Goal: Information Seeking & Learning: Find specific fact

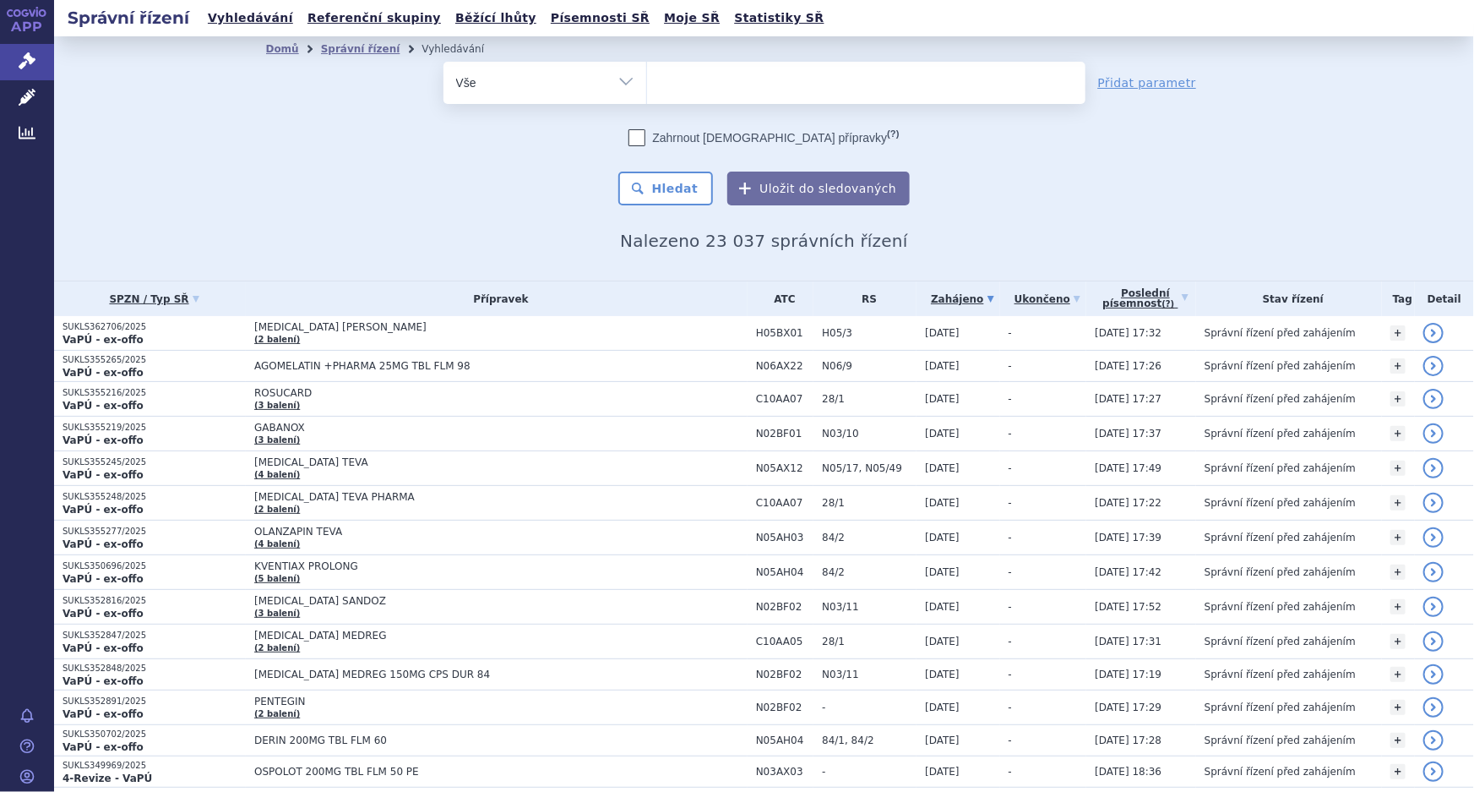
click at [771, 80] on ul at bounding box center [866, 79] width 438 height 35
click at [647, 80] on select at bounding box center [646, 82] width 1 height 42
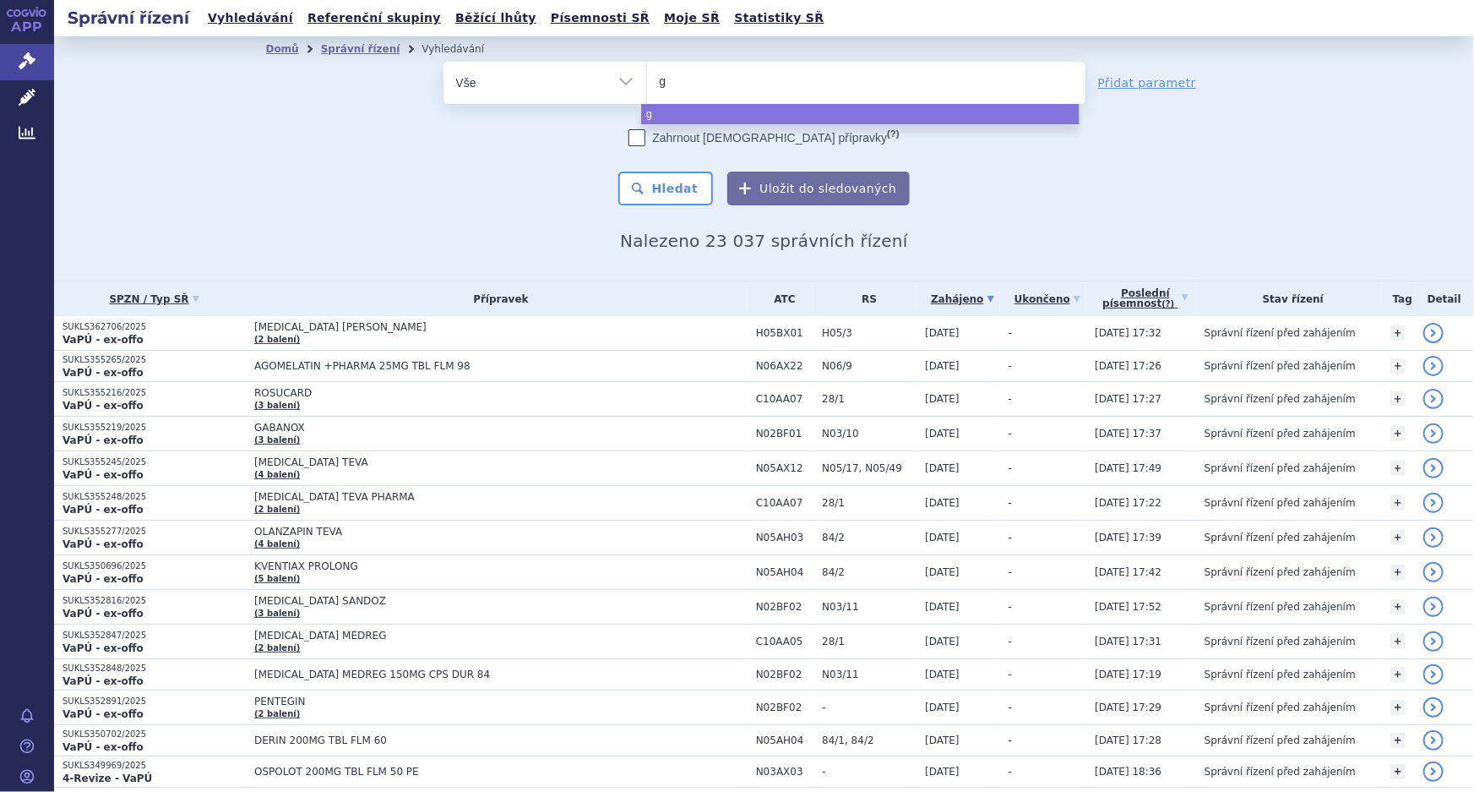
type input "gl"
type input "gle"
type input "glen"
type input "glenm"
type input "glenma"
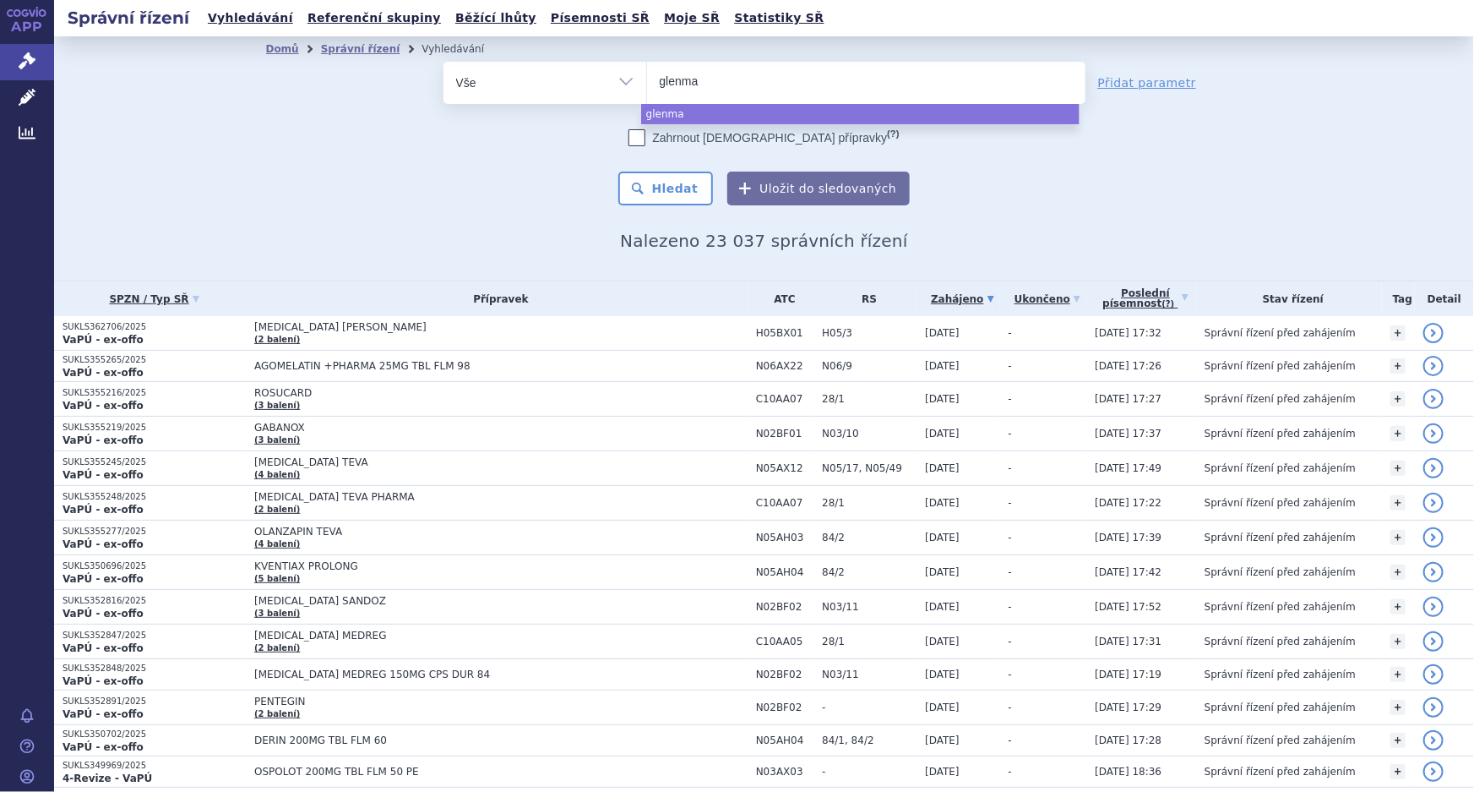
type input "glenmar"
type input "glenmark"
select select "glenmark"
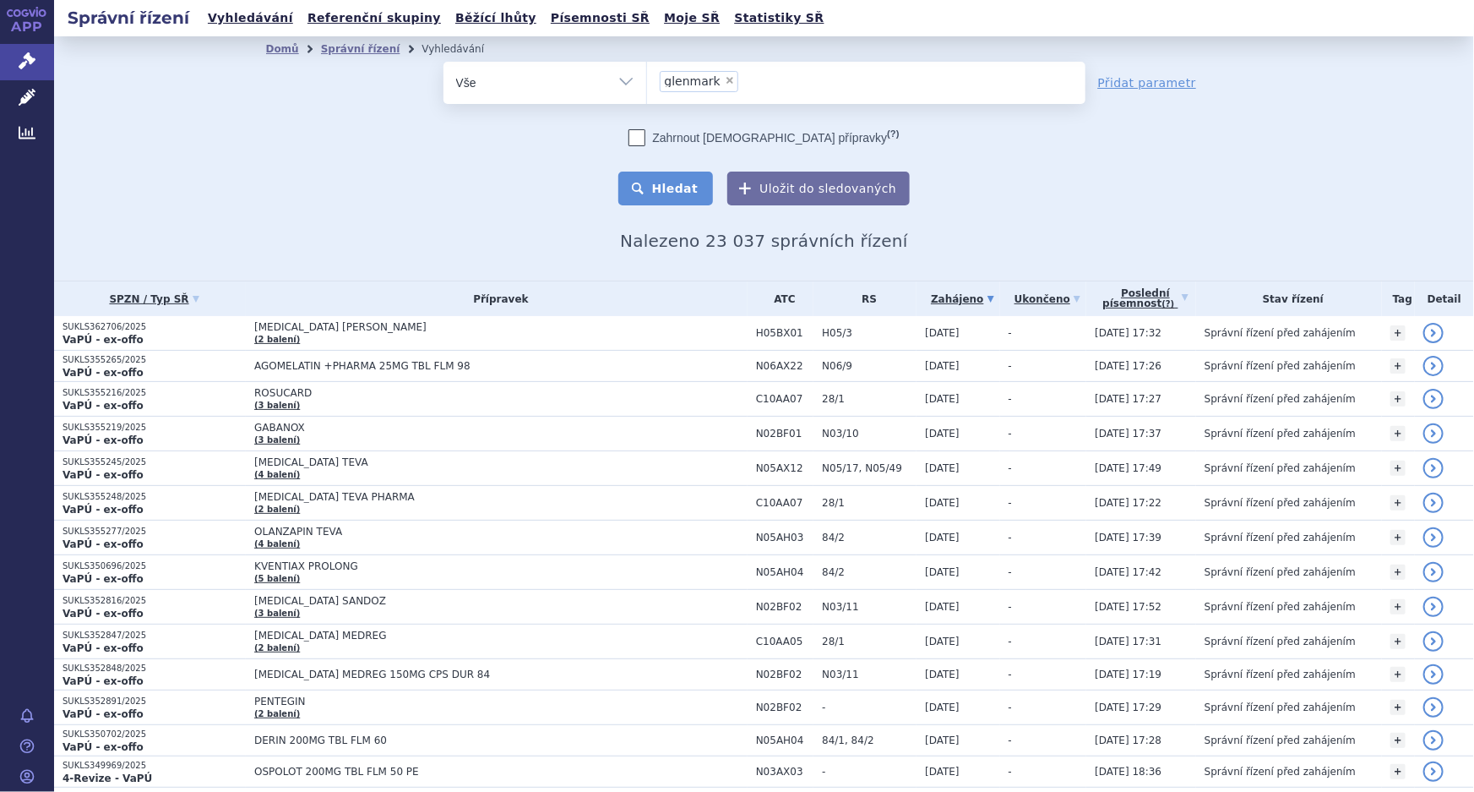
click at [679, 201] on button "Hledat" at bounding box center [665, 189] width 95 height 34
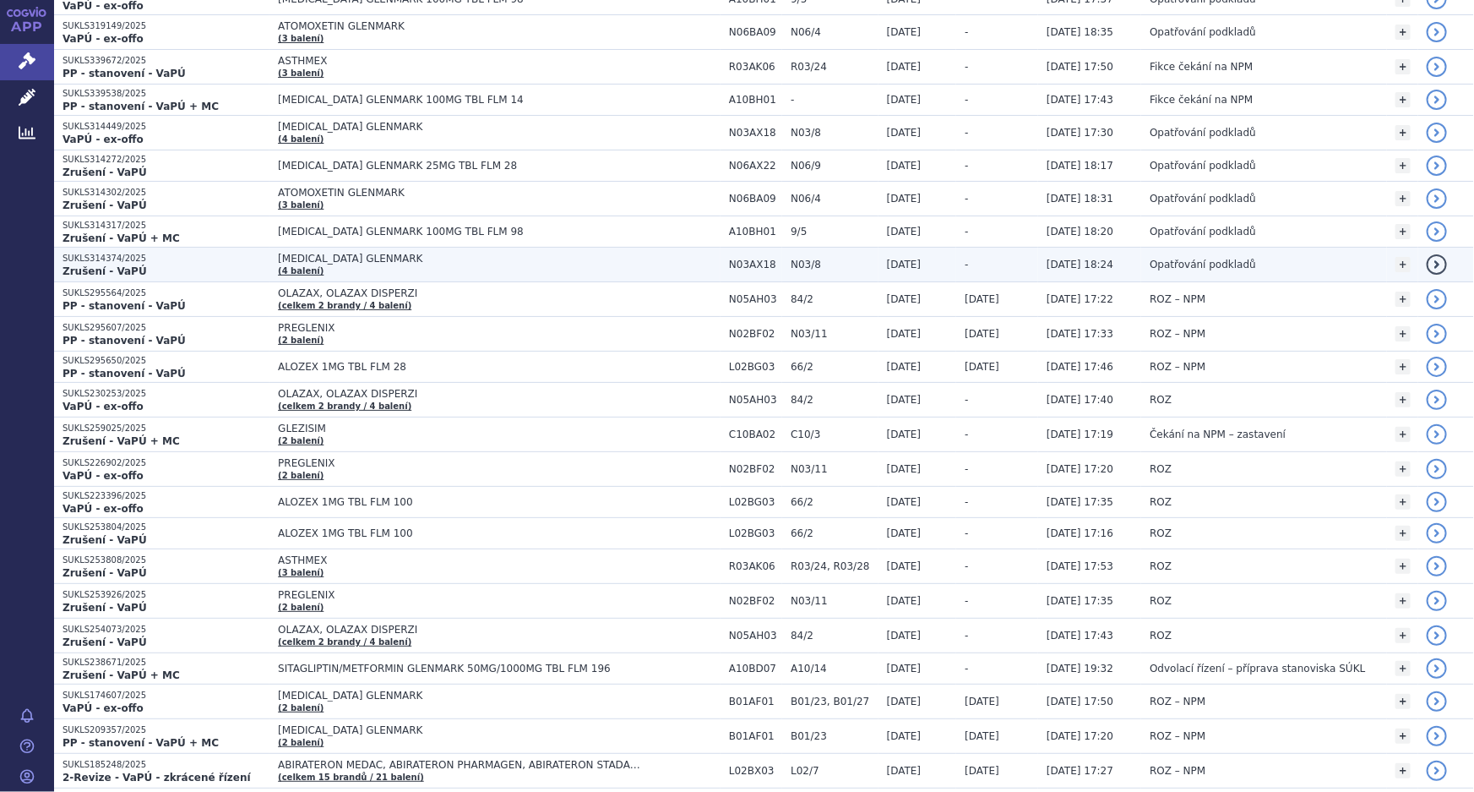
scroll to position [384, 0]
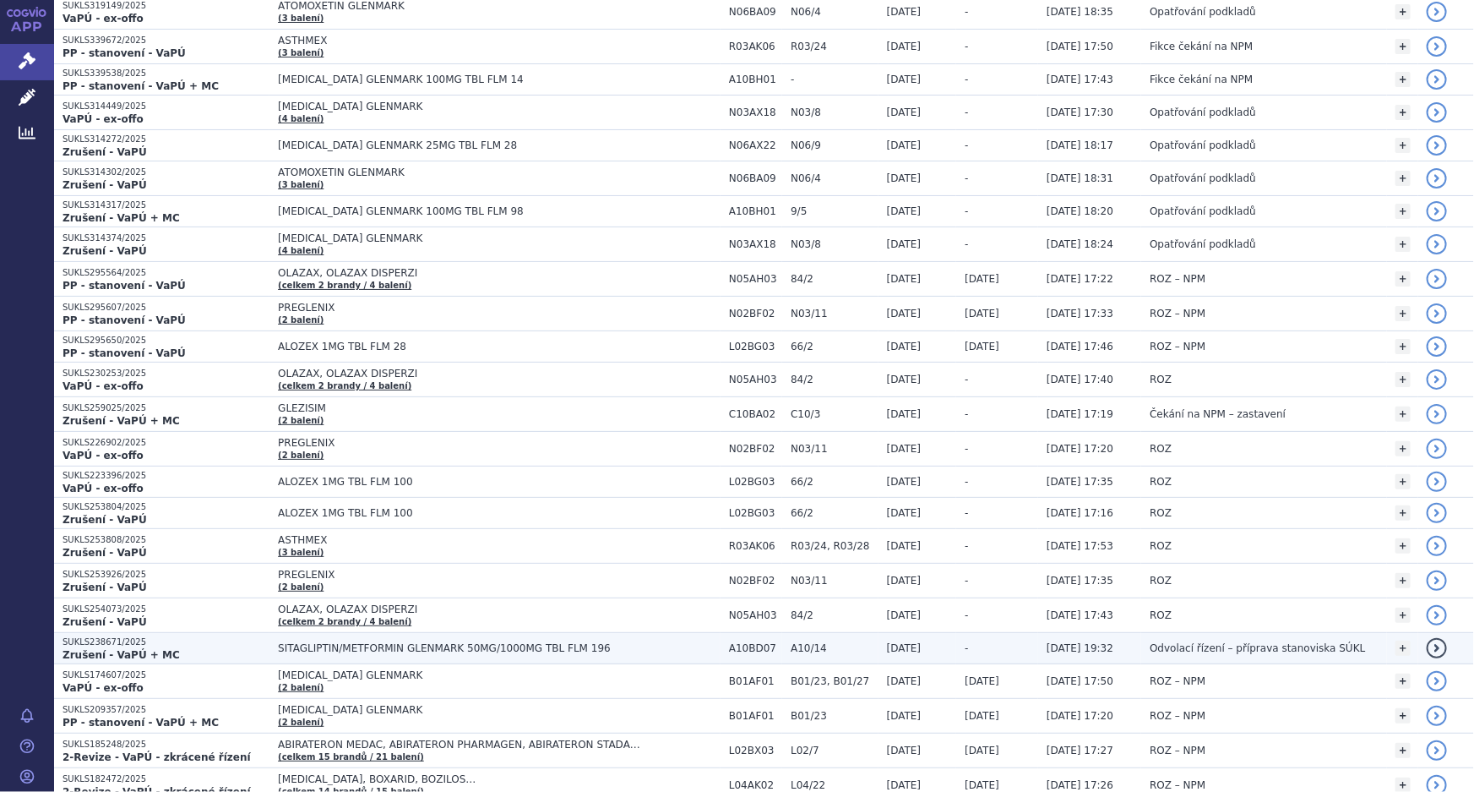
click at [566, 645] on span "SITAGLIPTIN/METFORMIN GLENMARK 50MG/1000MG TBL FLM 196" at bounding box center [489, 648] width 422 height 12
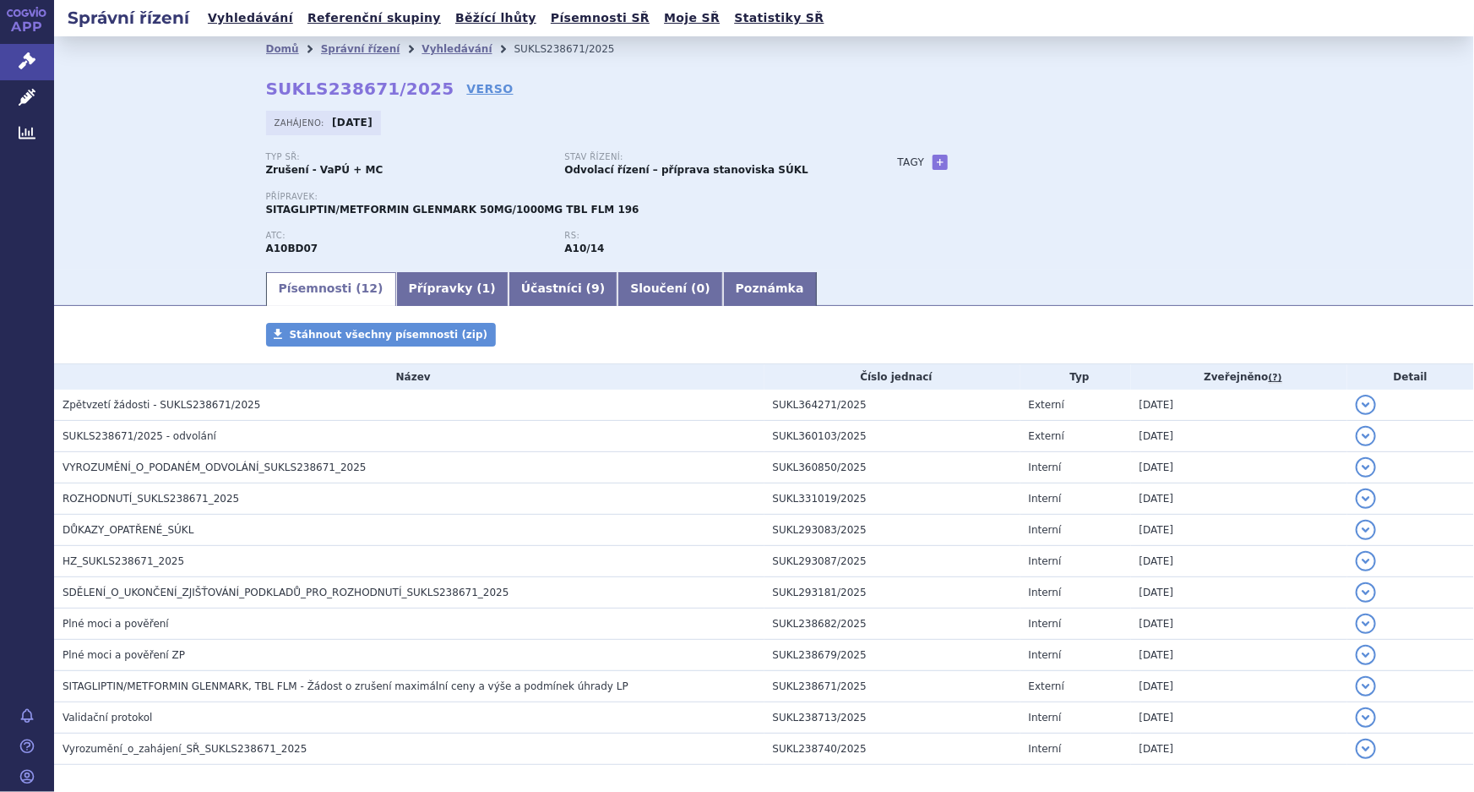
click at [772, 228] on div "Přípravek: SITAGLIPTIN/METFORMIN GLENMARK 50MG/1000MG TBL FLM 196" at bounding box center [565, 211] width 598 height 39
